Goal: Task Accomplishment & Management: Manage account settings

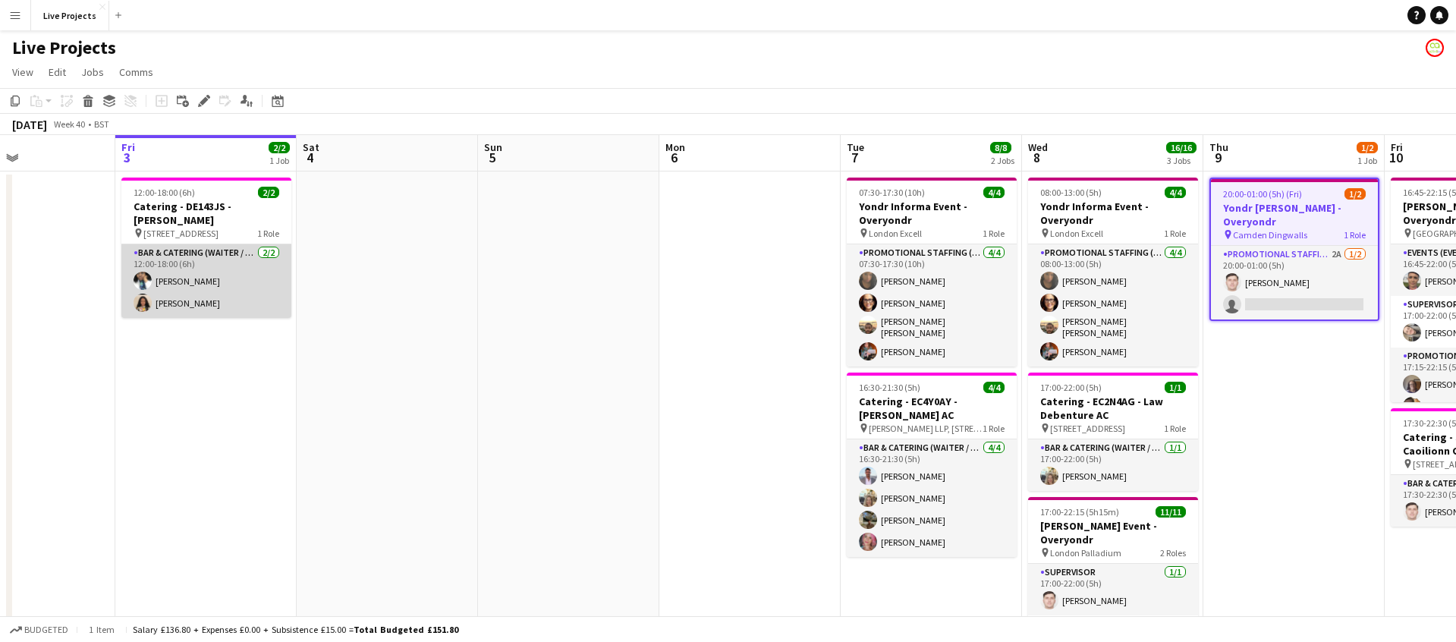
scroll to position [0, 600]
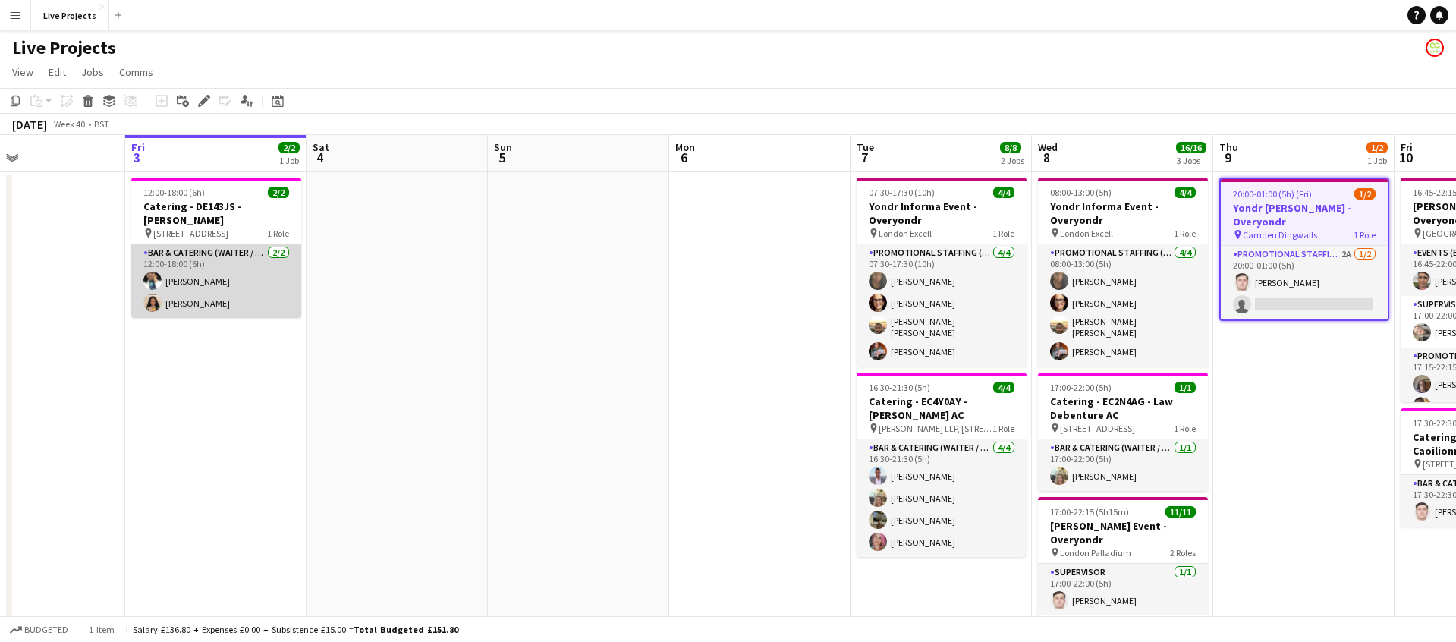
click at [217, 274] on app-card-role "Bar & Catering (Waiter / waitress) [DATE] 12:00-18:00 (6h) [PERSON_NAME] [PERSO…" at bounding box center [216, 281] width 170 height 74
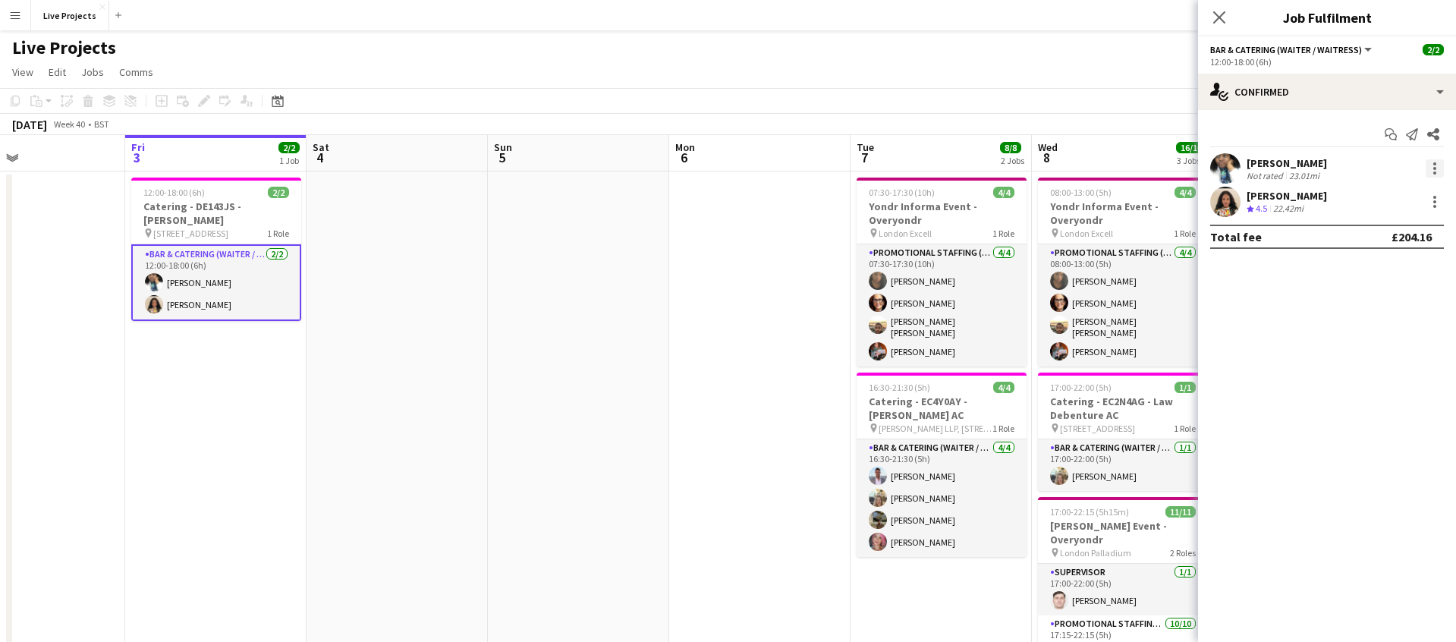
click at [1437, 165] on div at bounding box center [1435, 168] width 18 height 18
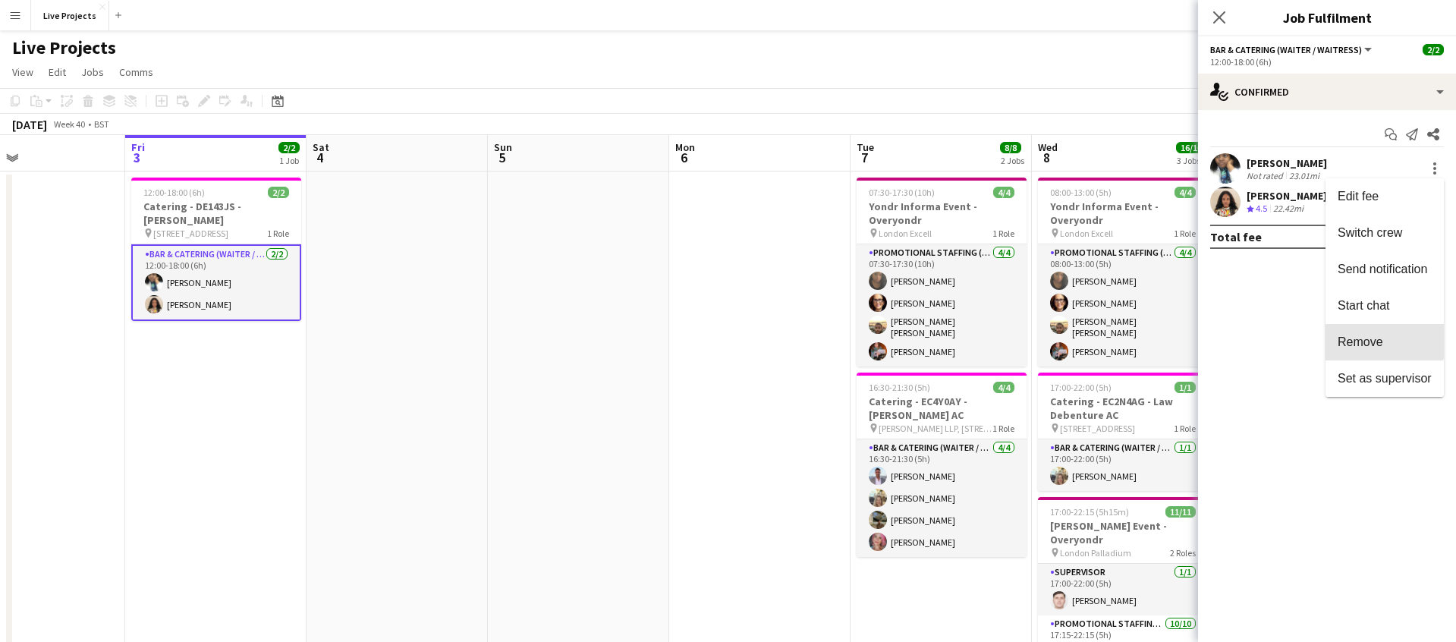
click at [1371, 338] on span "Remove" at bounding box center [1361, 341] width 46 height 13
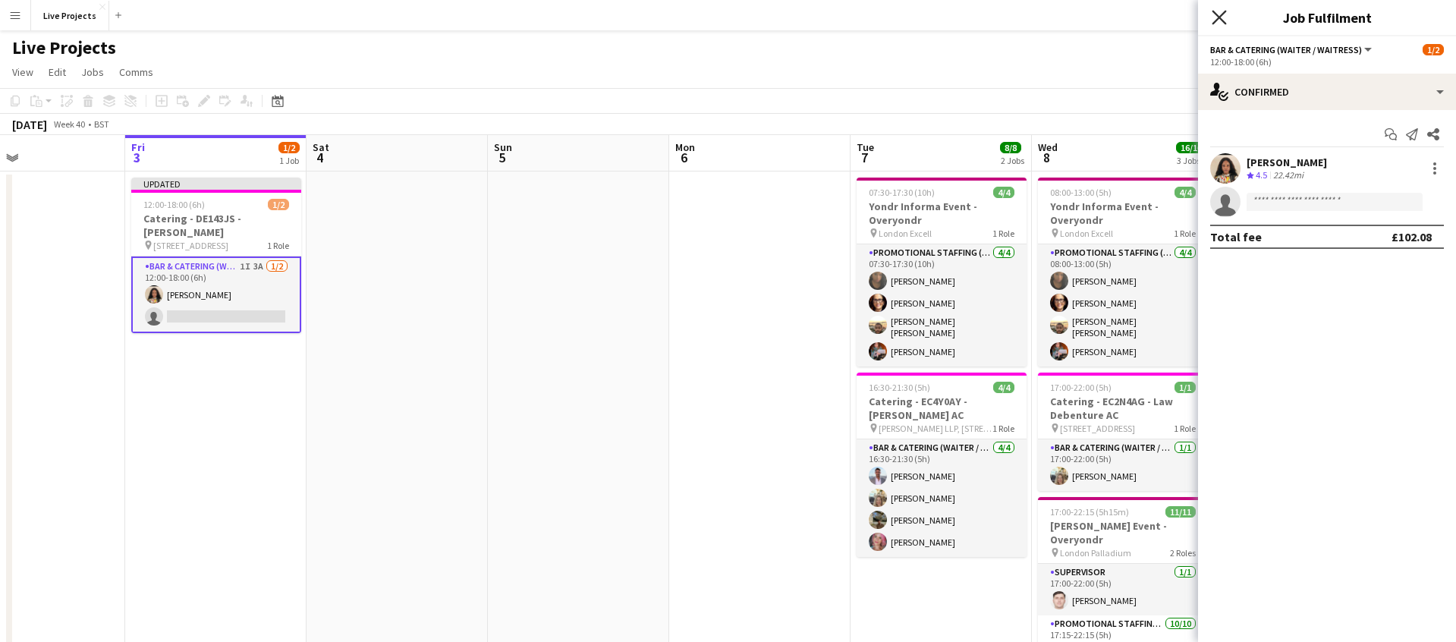
drag, startPoint x: 1219, startPoint y: 15, endPoint x: 1215, endPoint y: 24, distance: 9.2
click at [1219, 15] on icon at bounding box center [1219, 17] width 12 height 12
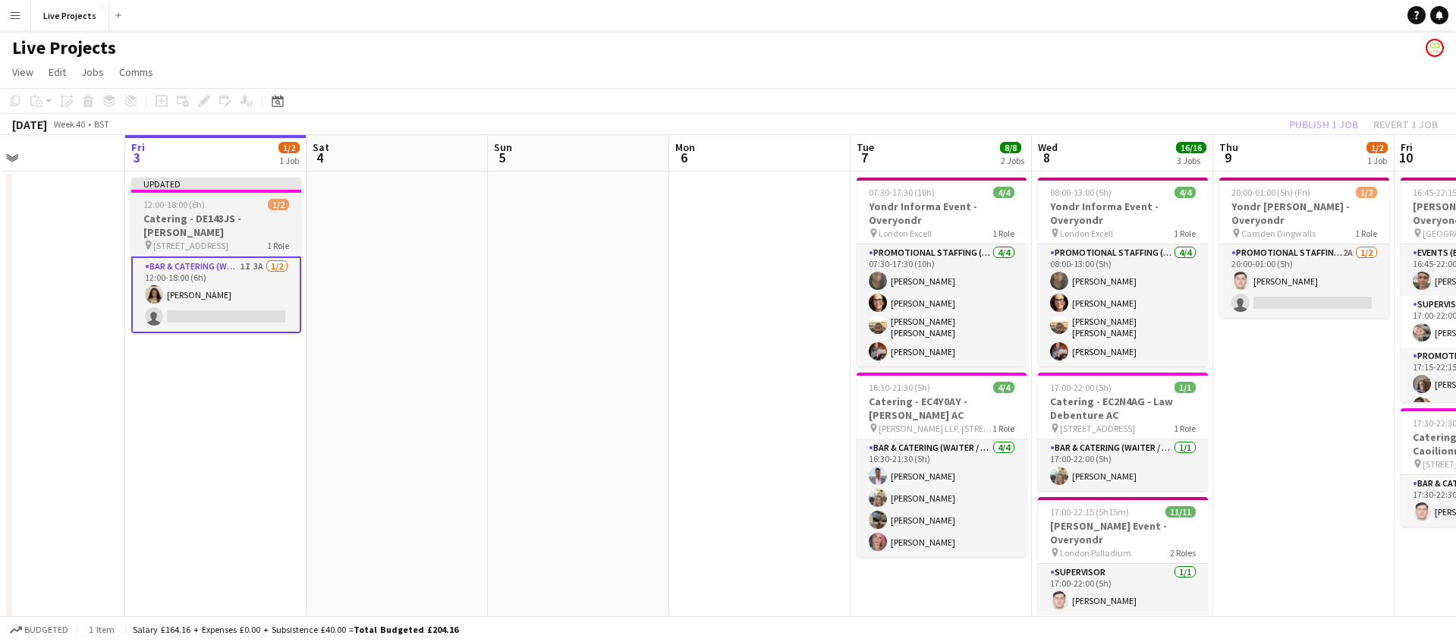
drag, startPoint x: 227, startPoint y: 212, endPoint x: 219, endPoint y: 197, distance: 16.3
click at [227, 212] on h3 "Catering - DE143JS - [PERSON_NAME]" at bounding box center [216, 225] width 170 height 27
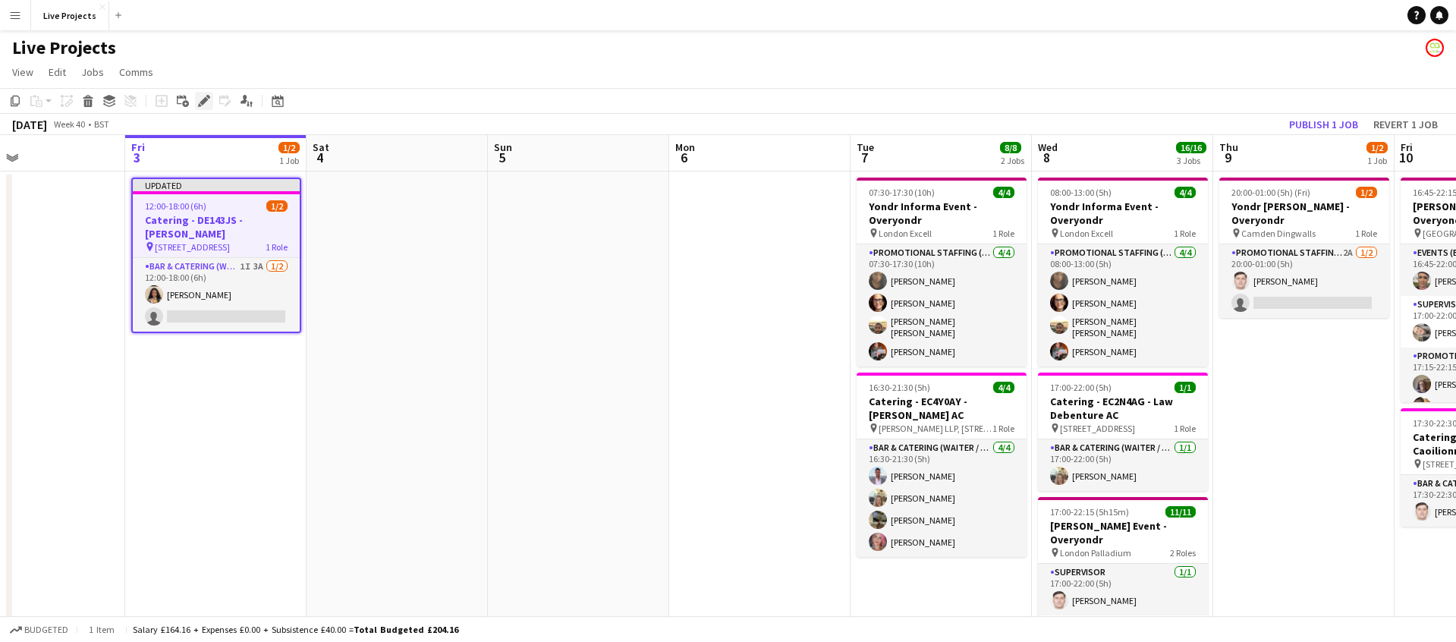
click at [204, 96] on icon "Edit" at bounding box center [204, 101] width 12 height 12
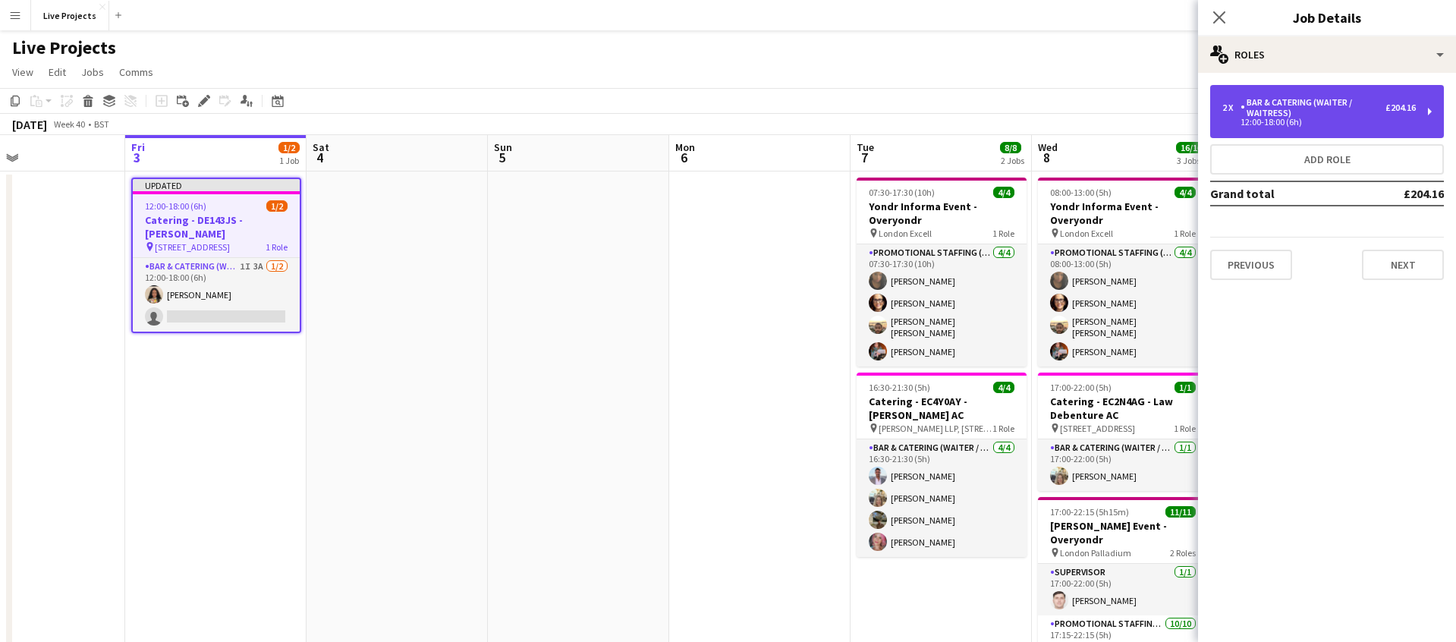
click at [1322, 111] on div "Bar & Catering (Waiter / waitress)" at bounding box center [1313, 107] width 145 height 21
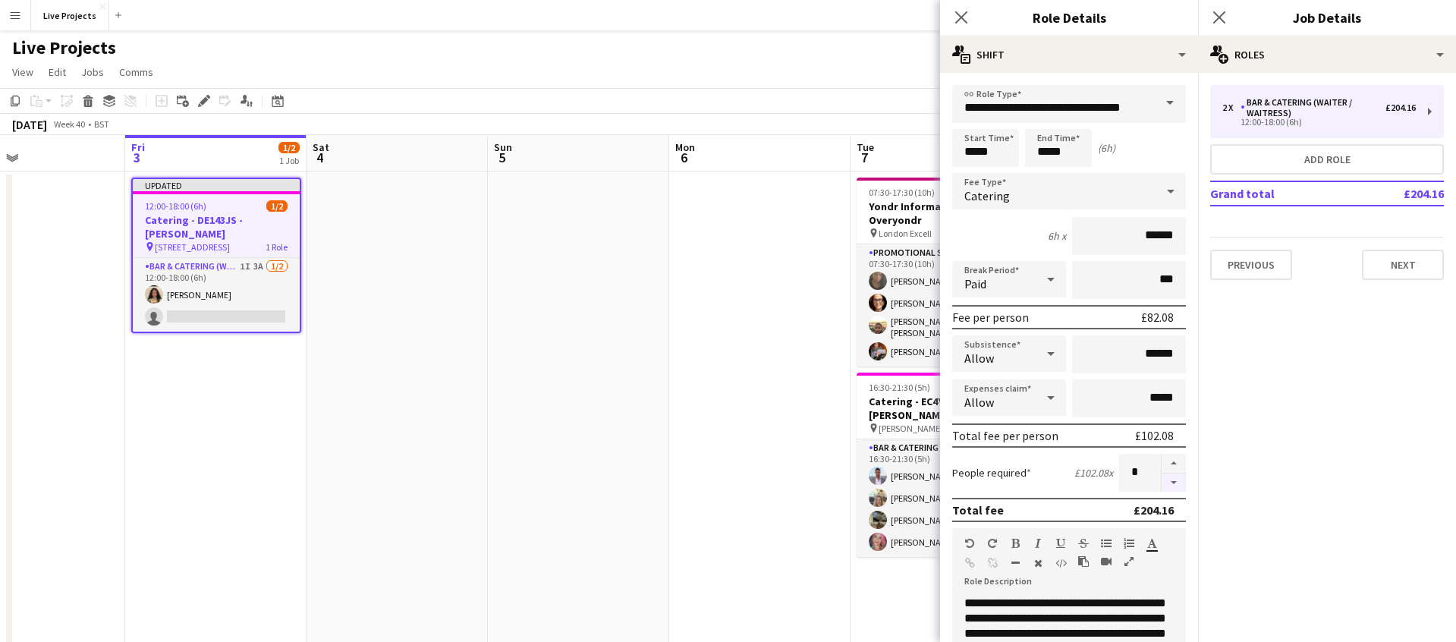
click at [1178, 480] on button "button" at bounding box center [1174, 483] width 24 height 19
type input "*"
click at [962, 15] on icon at bounding box center [961, 17] width 14 height 14
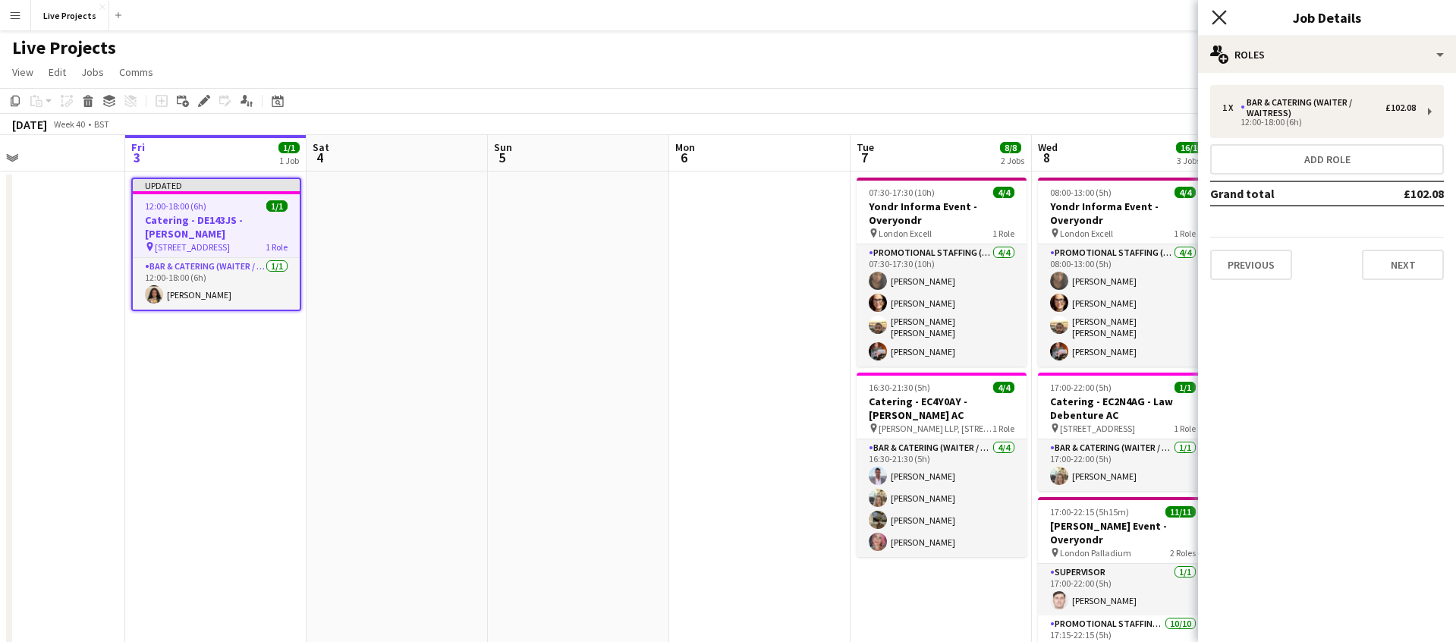
click at [1220, 15] on icon "Close pop-in" at bounding box center [1219, 17] width 14 height 14
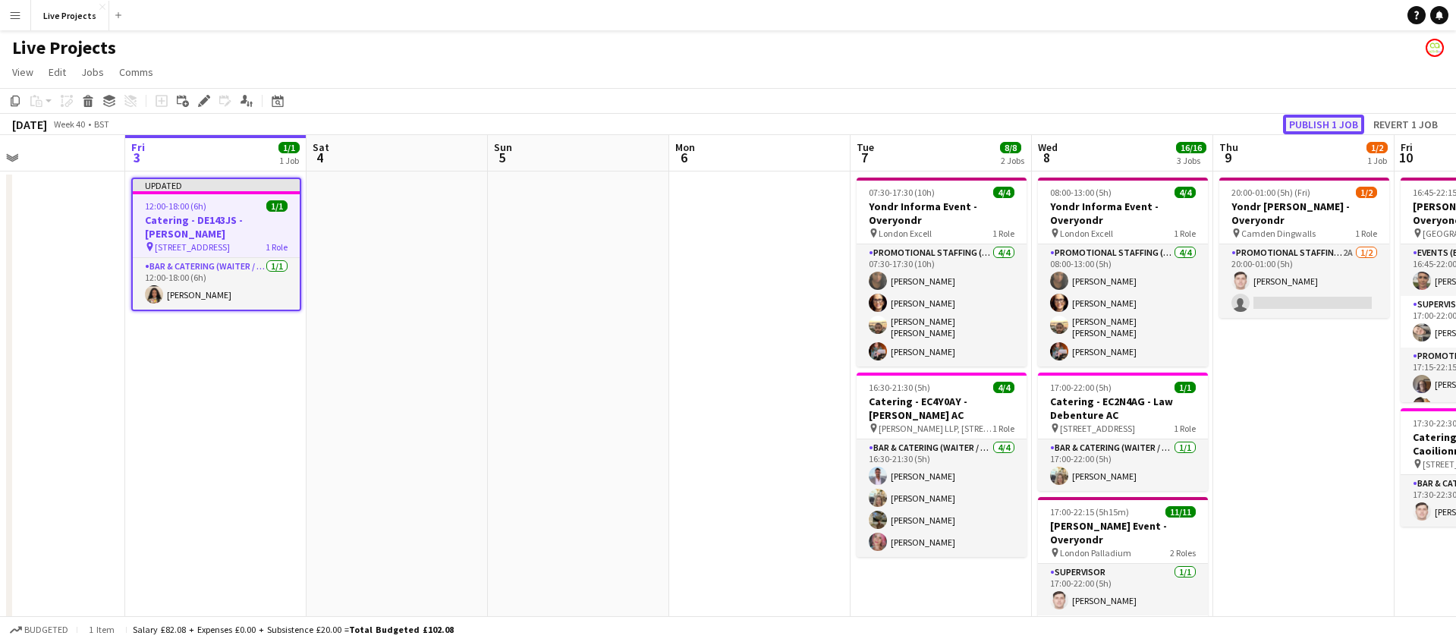
click at [1319, 115] on button "Publish 1 job" at bounding box center [1323, 125] width 81 height 20
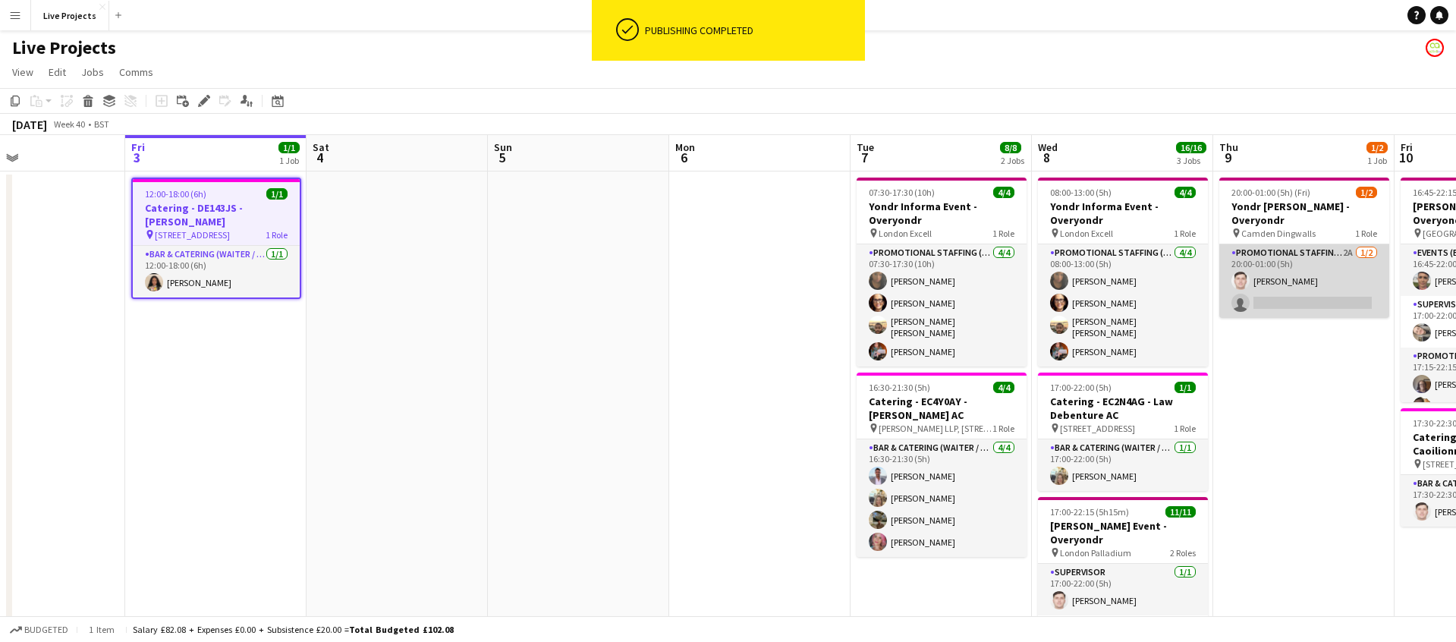
click at [1357, 293] on app-card-role "Promotional Staffing (Exhibition Host) 2A [DATE] 20:00-01:00 (5h) [PERSON_NAME]…" at bounding box center [1305, 281] width 170 height 74
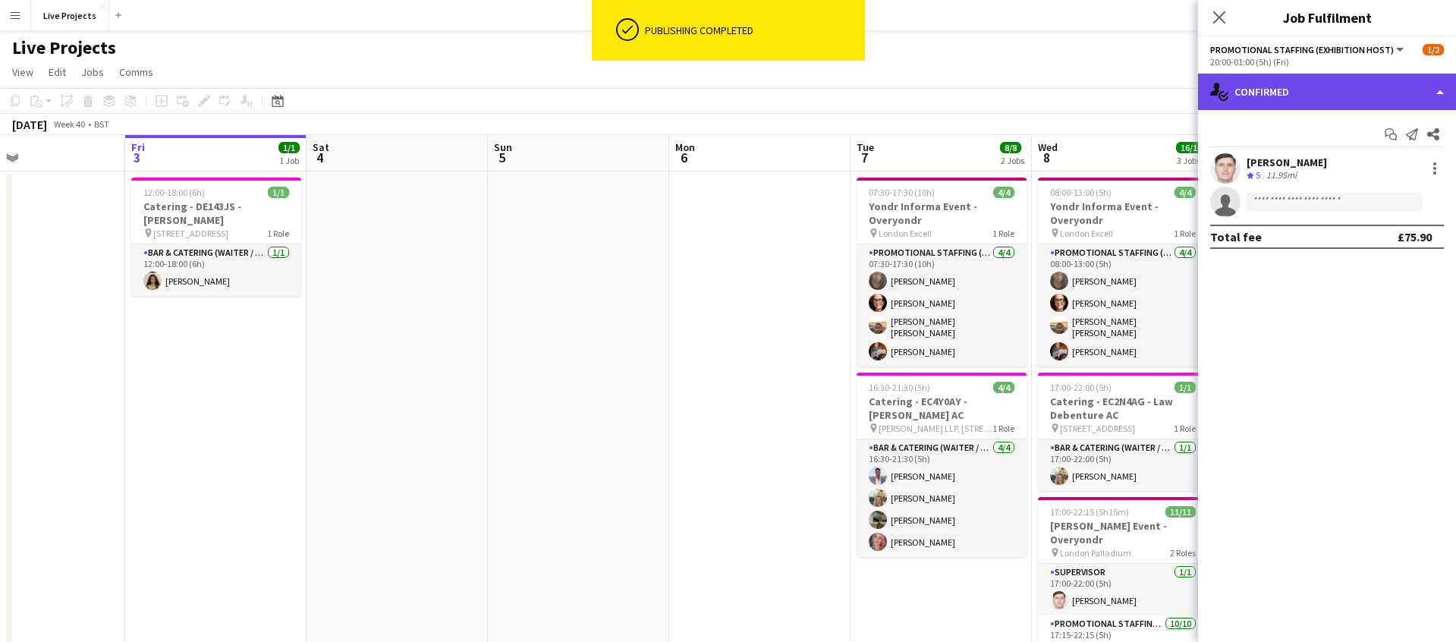
click at [1350, 90] on div "single-neutral-actions-check-2 Confirmed" at bounding box center [1327, 92] width 258 height 36
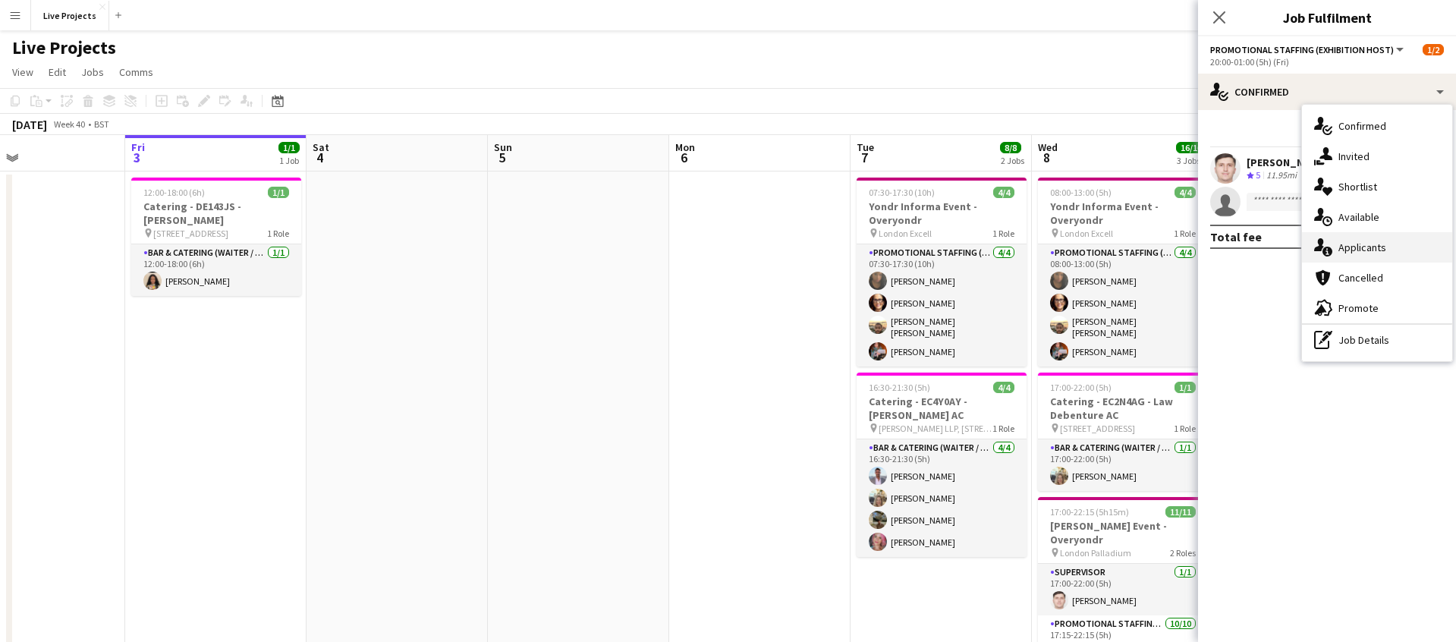
click at [1370, 244] on span "Applicants" at bounding box center [1363, 248] width 48 height 14
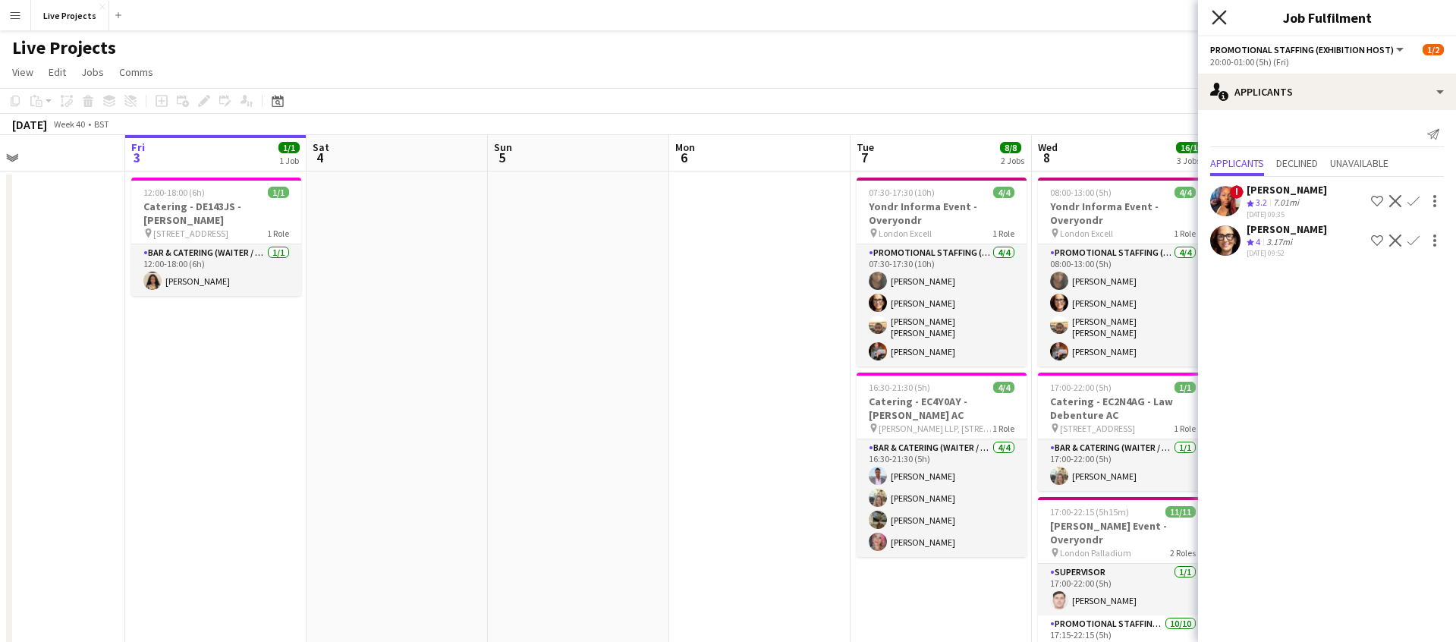
click at [1220, 14] on icon "Close pop-in" at bounding box center [1219, 17] width 14 height 14
